Goal: Ask a question: Seek information or help from site administrators or community

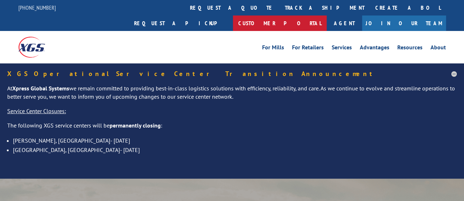
click at [326, 15] on link "Customer Portal" at bounding box center [280, 22] width 94 height 15
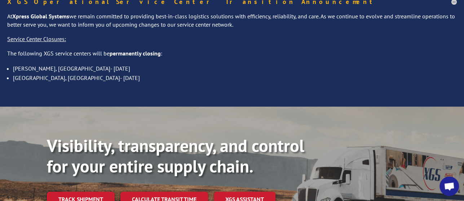
scroll to position [36, 0]
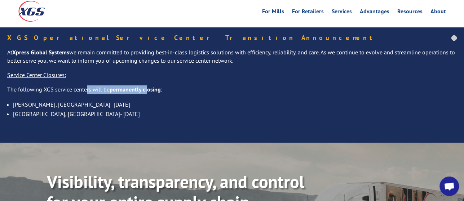
drag, startPoint x: 85, startPoint y: 75, endPoint x: 147, endPoint y: 75, distance: 61.2
click at [147, 85] on p "The following XGS service centers will be permanently closing :" at bounding box center [231, 92] width 449 height 14
click at [165, 85] on p "The following XGS service centers will be permanently closing :" at bounding box center [231, 92] width 449 height 14
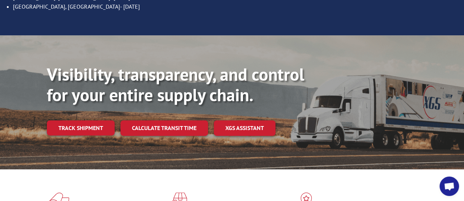
scroll to position [144, 0]
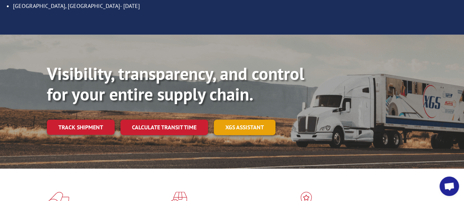
click at [246, 120] on link "XGS ASSISTANT" at bounding box center [245, 127] width 62 height 15
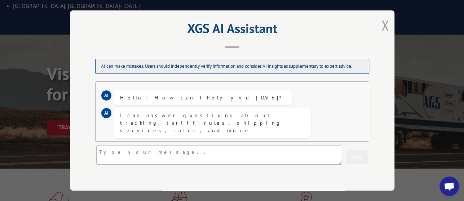
click at [384, 22] on button "Close modal" at bounding box center [385, 25] width 8 height 19
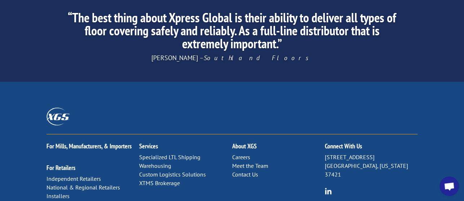
scroll to position [1297, 0]
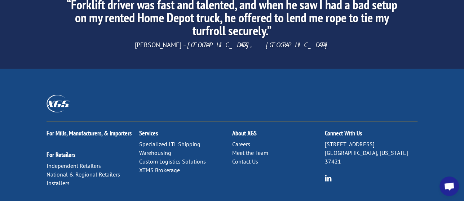
click at [240, 158] on link "Contact Us" at bounding box center [245, 161] width 26 height 7
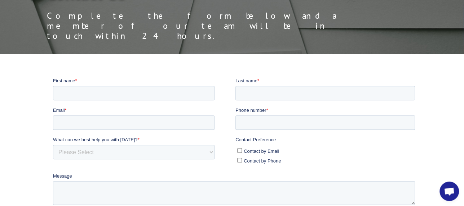
scroll to position [2396, 0]
click at [166, 92] on input "First name *" at bounding box center [133, 93] width 161 height 14
type input "Andres"
click at [254, 93] on input "Last name *" at bounding box center [324, 93] width 179 height 14
type input "Martinez"
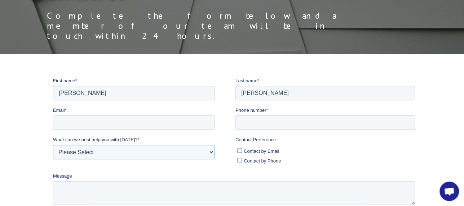
click at [111, 152] on select "Please Select Quoting, Opening New Account, or New Business Opportunity Shipmen…" at bounding box center [133, 152] width 161 height 14
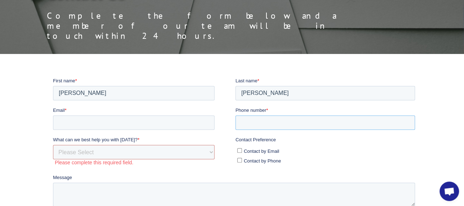
click at [250, 125] on input "Phone number *" at bounding box center [324, 122] width 179 height 14
click at [162, 126] on input "Email *" at bounding box center [133, 122] width 161 height 14
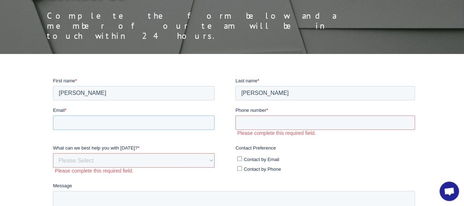
paste input "comcd2@tfwwi.com"
type input "comcd2@tfwwi.com"
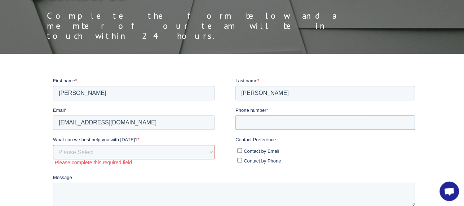
click at [273, 119] on input "Phone number *" at bounding box center [324, 122] width 179 height 14
type input "comcd2@tfwwi.com"
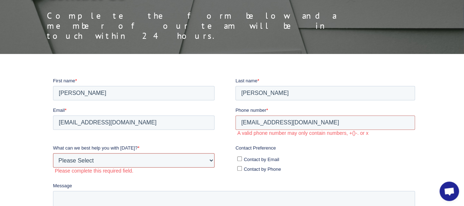
click at [140, 157] on select "Please Select Quoting, Opening New Account, or New Business Opportunity Shipmen…" at bounding box center [133, 160] width 161 height 14
select select "Customer Service"
click at [53, 153] on select "Please Select Quoting, Opening New Account, or New Business Opportunity Shipmen…" at bounding box center [133, 160] width 161 height 14
click at [240, 158] on input "Contact by Email" at bounding box center [239, 158] width 5 height 5
checkbox input "true"
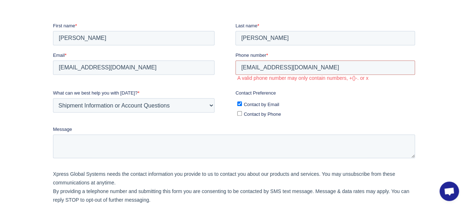
scroll to position [180, 0]
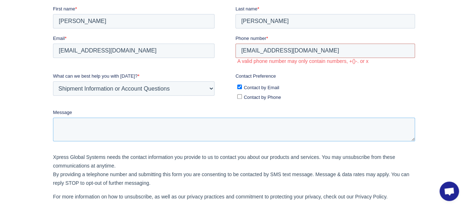
click at [110, 133] on textarea "Message" at bounding box center [234, 129] width 362 height 24
drag, startPoint x: 117, startPoint y: 130, endPoint x: 105, endPoint y: 130, distance: 12.2
click at [105, 130] on textarea "I need to know if the shipment" at bounding box center [234, 129] width 362 height 24
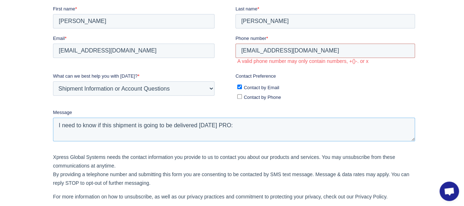
paste textarea "17336945"
type textarea "I need to know if this shipment is going to be delivered today PRO: 17336945"
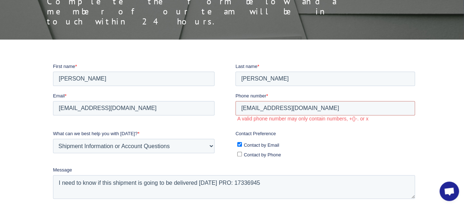
scroll to position [108, 0]
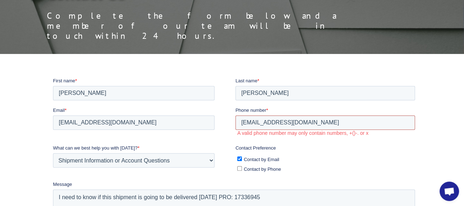
drag, startPoint x: 276, startPoint y: 124, endPoint x: 237, endPoint y: 127, distance: 39.0
click at [237, 127] on input "comcd2@tfwwi.com" at bounding box center [324, 122] width 179 height 14
type input "6"
click at [282, 119] on input "Phone number *" at bounding box center [324, 122] width 179 height 14
paste input "+18887260184"
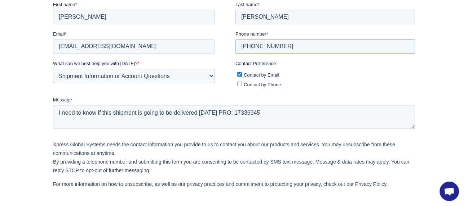
scroll to position [216, 0]
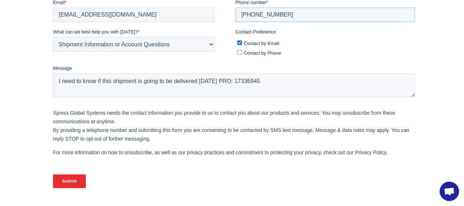
type input "+18887260184"
click at [76, 184] on input "Submit" at bounding box center [69, 182] width 33 height 14
